Goal: Information Seeking & Learning: Learn about a topic

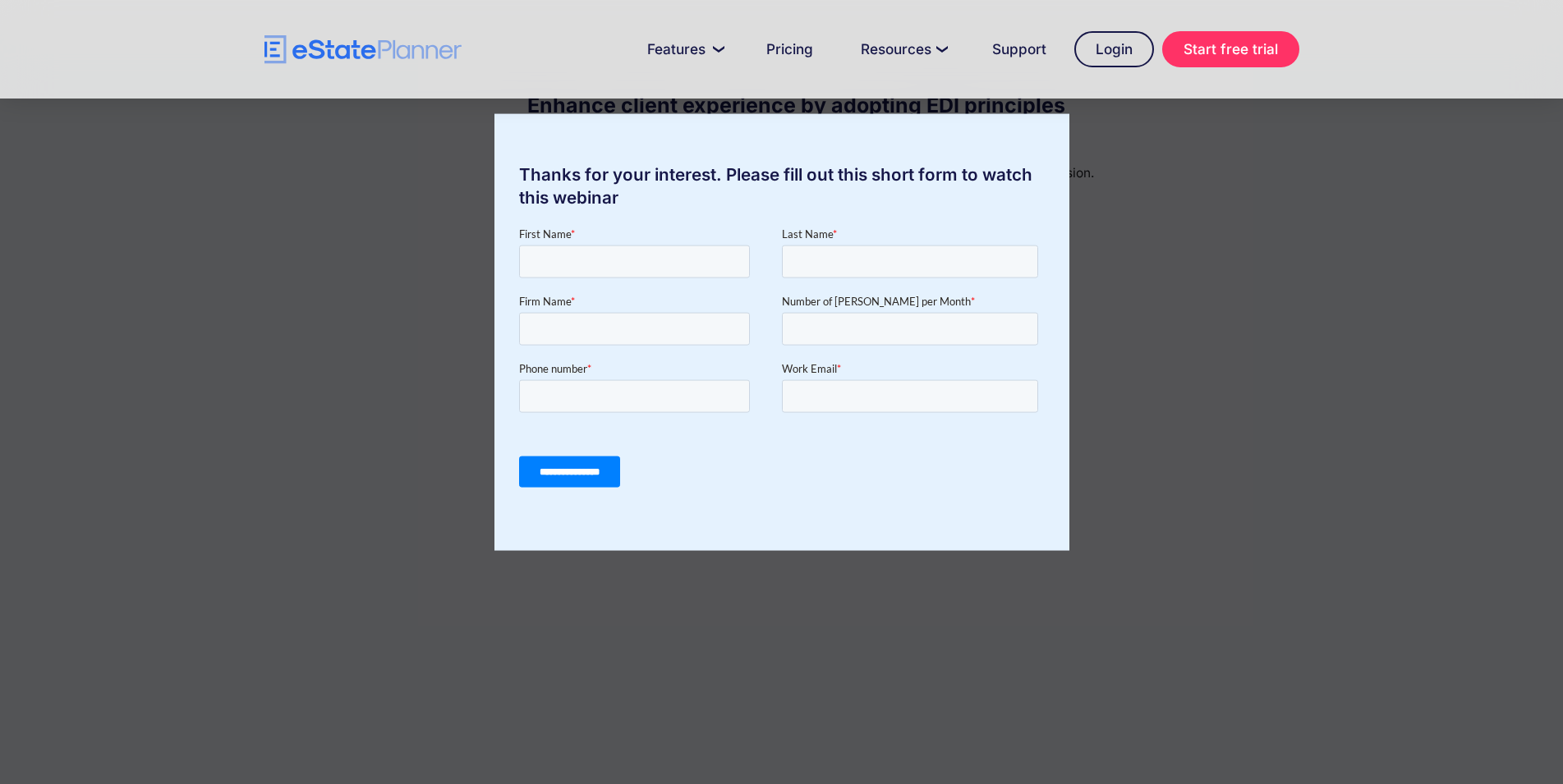
scroll to position [84, 0]
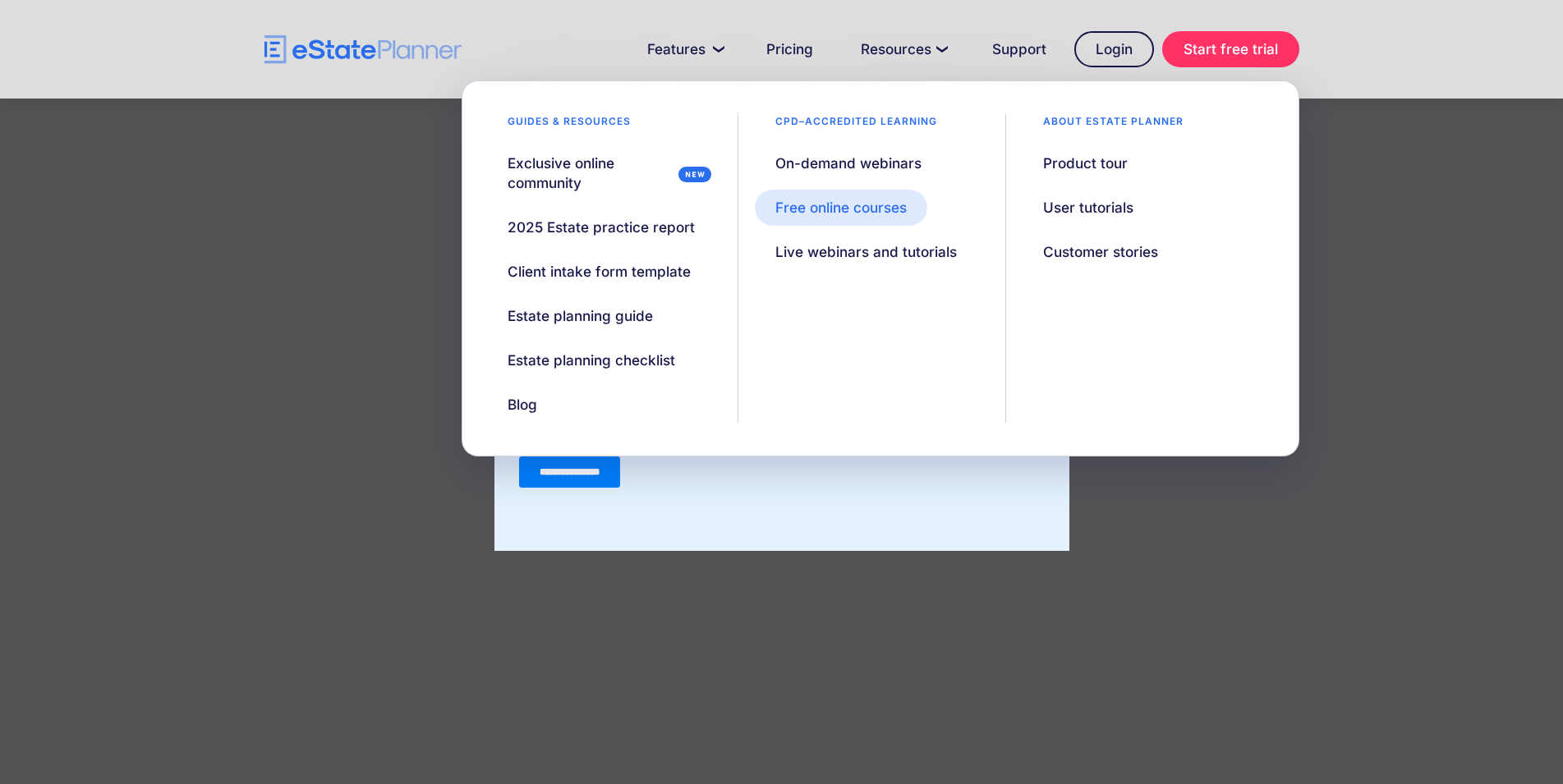
click at [874, 212] on div "Free online courses" at bounding box center [841, 207] width 132 height 20
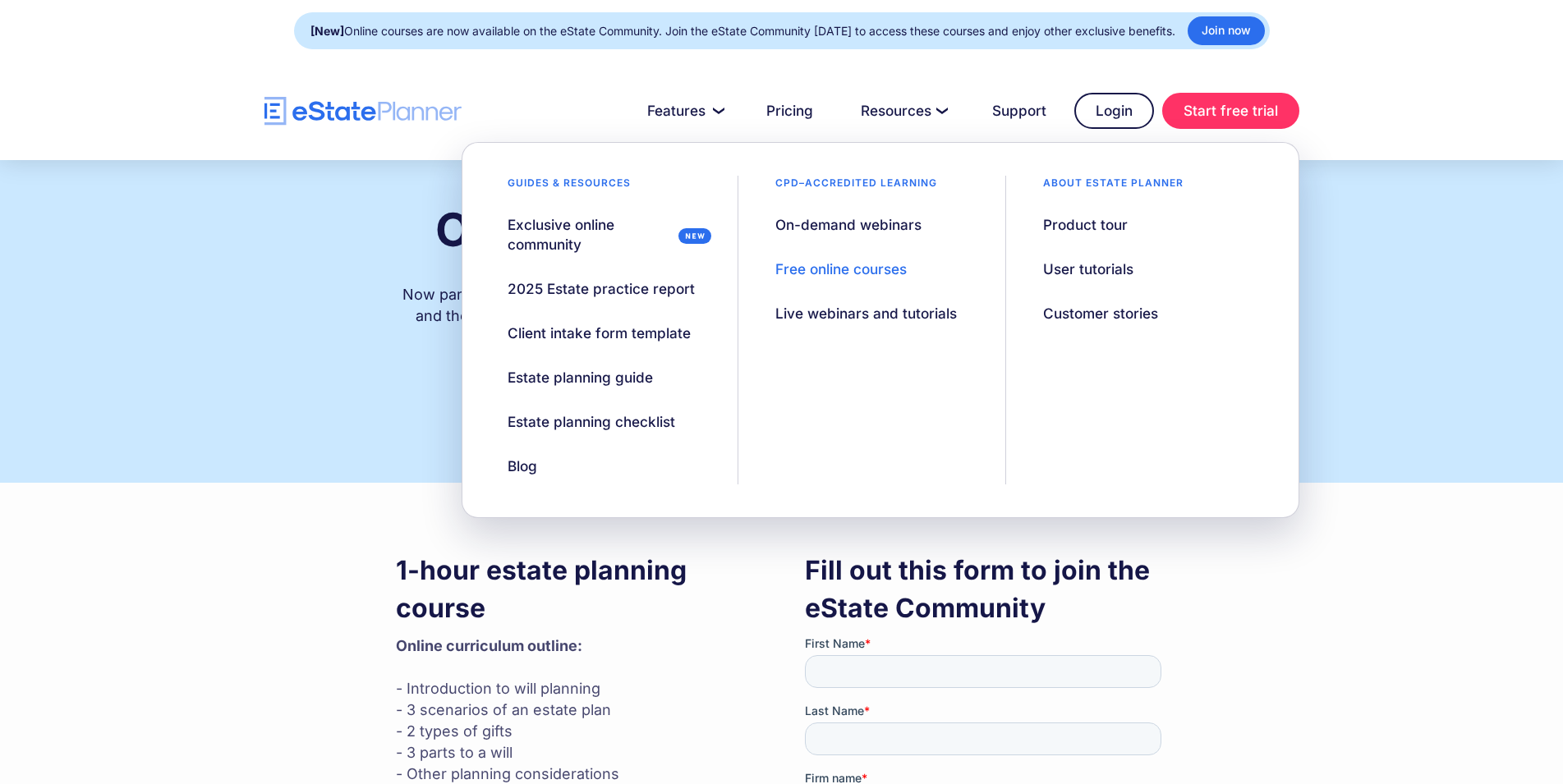
click at [854, 271] on div "Free online courses" at bounding box center [841, 269] width 132 height 20
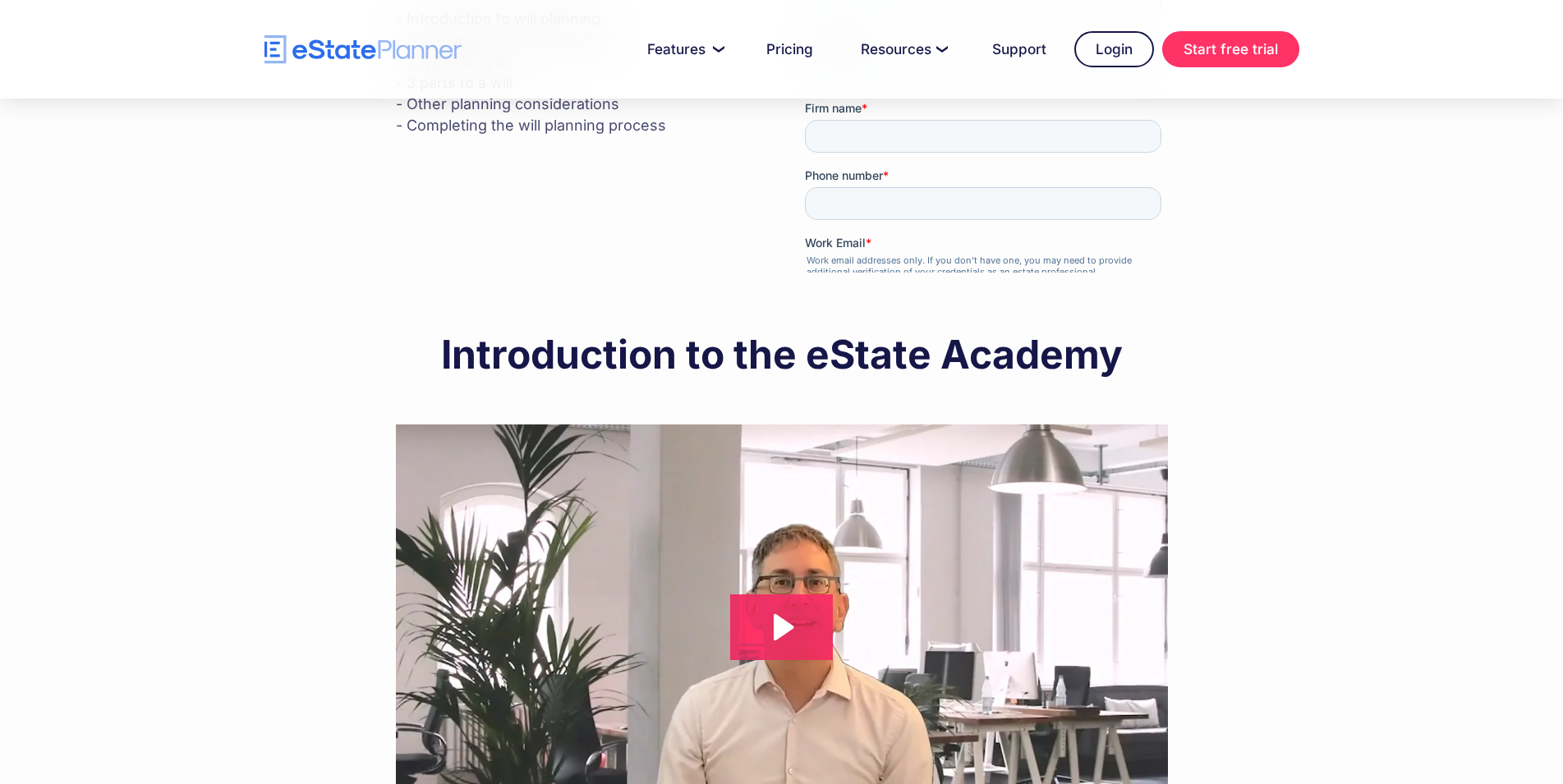
scroll to position [664, 0]
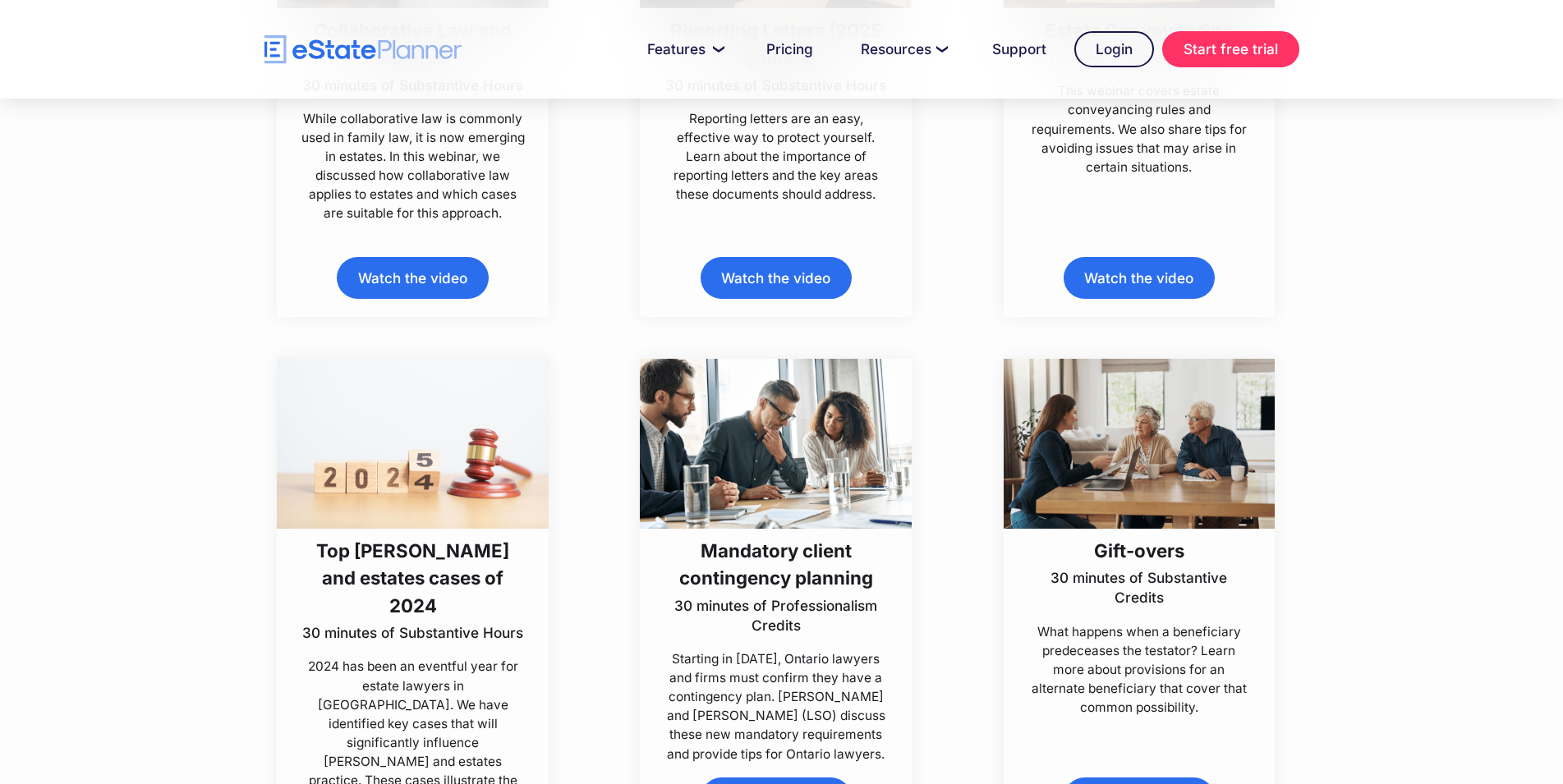
scroll to position [2338, 0]
